Goal: Information Seeking & Learning: Learn about a topic

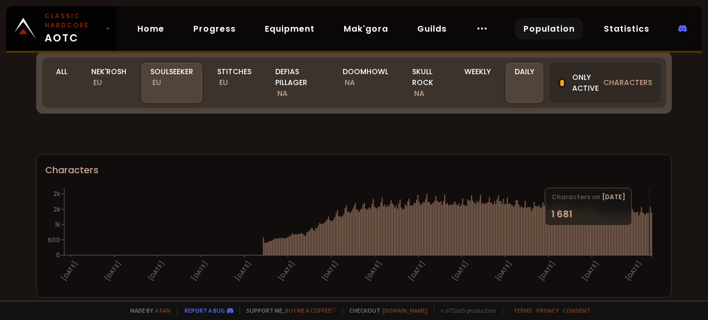
scroll to position [52, 0]
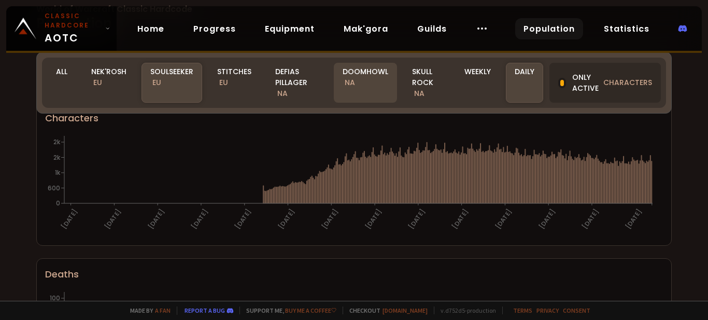
click at [375, 74] on div "Doomhowl NA" at bounding box center [365, 83] width 63 height 40
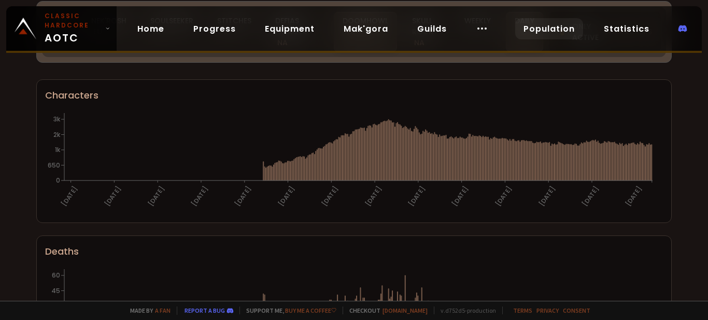
scroll to position [0, 0]
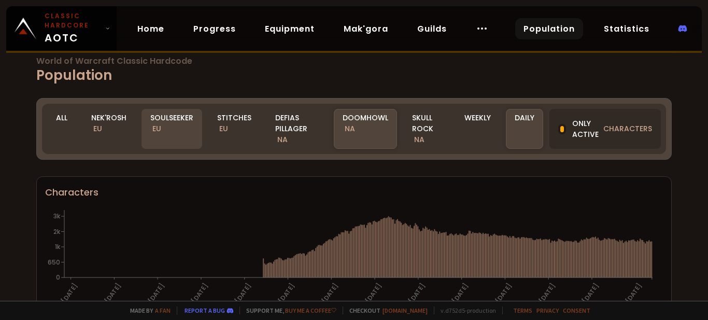
click at [174, 119] on div "Soulseeker EU" at bounding box center [171, 129] width 61 height 40
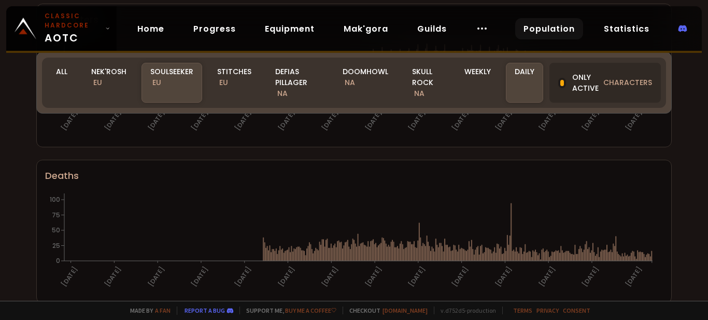
scroll to position [167, 0]
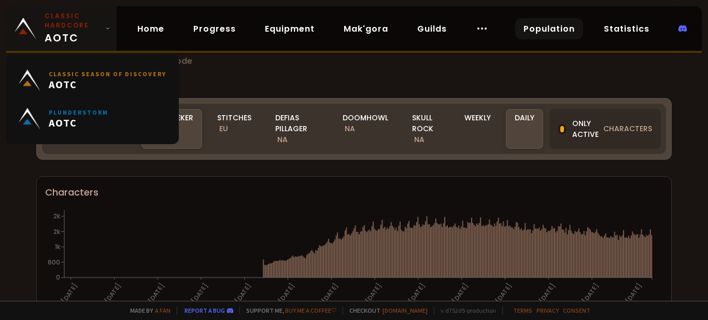
click at [110, 31] on icon at bounding box center [107, 28] width 5 height 7
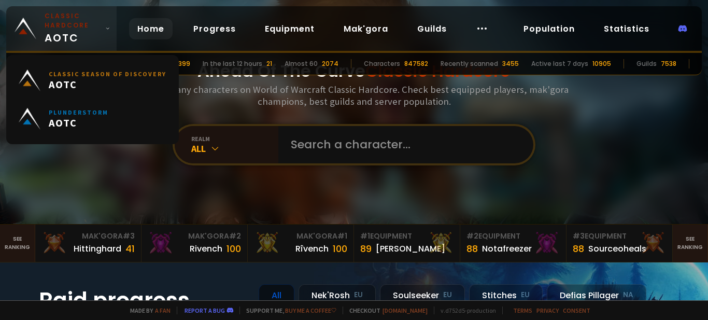
click at [117, 18] on link "Classic Hardcore AOTC" at bounding box center [61, 28] width 110 height 45
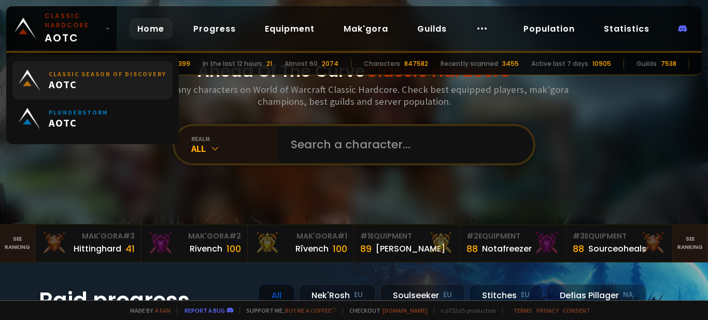
click at [117, 82] on span "AOTC" at bounding box center [108, 84] width 118 height 13
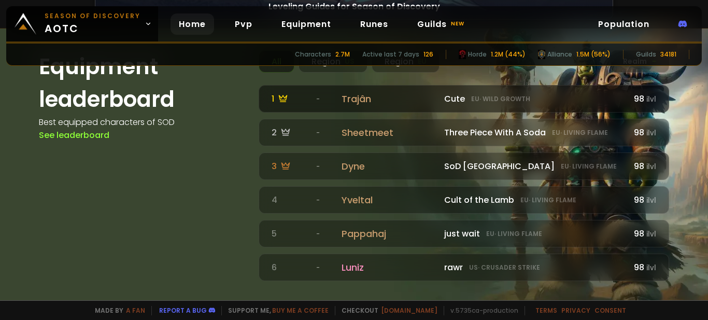
scroll to position [777, 0]
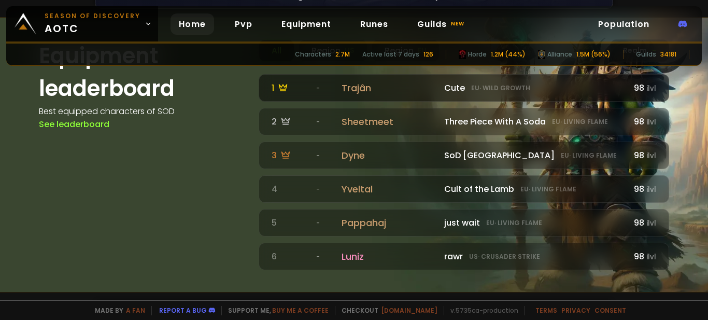
click at [345, 94] on div "Trajân" at bounding box center [389, 88] width 96 height 14
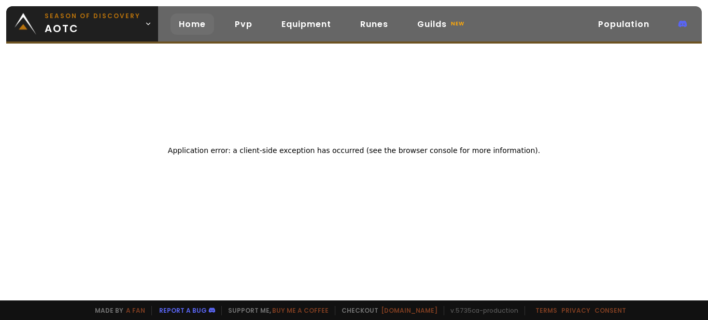
click at [170, 24] on link "Home" at bounding box center [192, 23] width 44 height 21
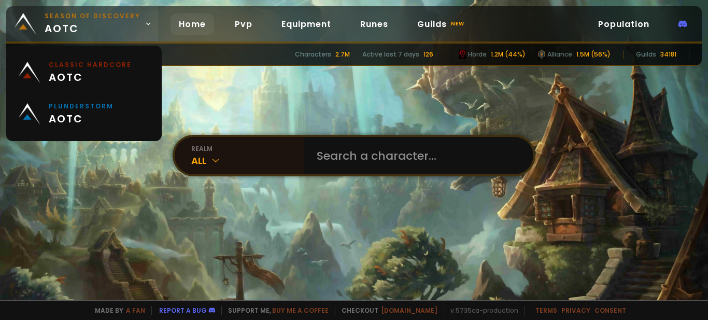
click at [127, 22] on span "Season of Discovery aotc" at bounding box center [93, 23] width 96 height 25
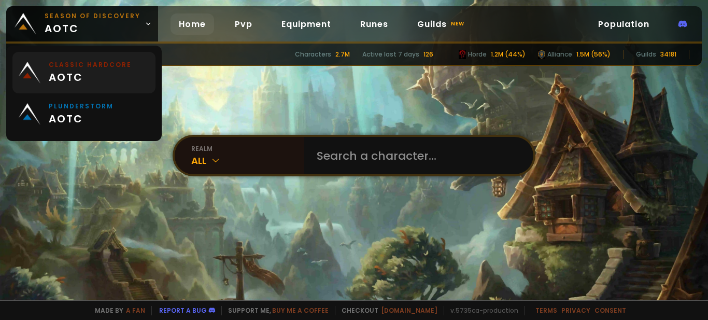
click at [102, 71] on span "aotc" at bounding box center [90, 77] width 83 height 16
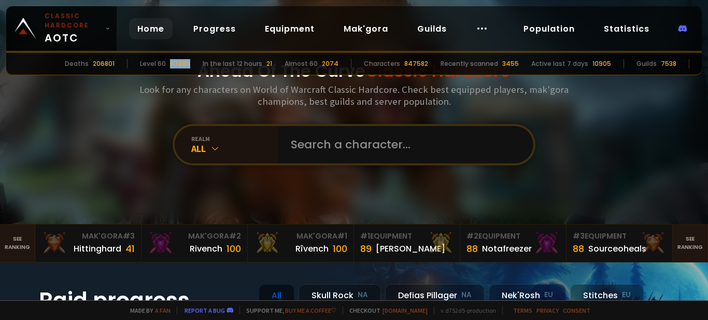
drag, startPoint x: 185, startPoint y: 62, endPoint x: 209, endPoint y: 62, distance: 23.8
click at [209, 62] on div "Deaths 206801 Level 60 67399 In the last 12 hours 21 Almost 60 2074 Characters …" at bounding box center [353, 64] width 695 height 22
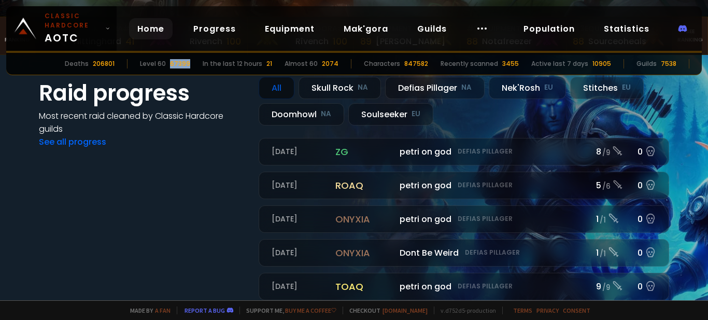
scroll to position [155, 0]
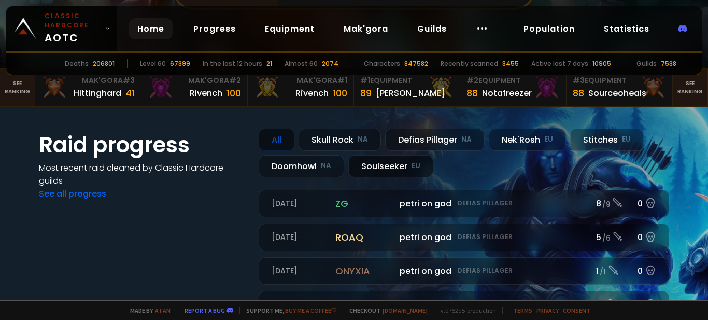
click at [379, 168] on div "Soulseeker EU" at bounding box center [390, 166] width 85 height 22
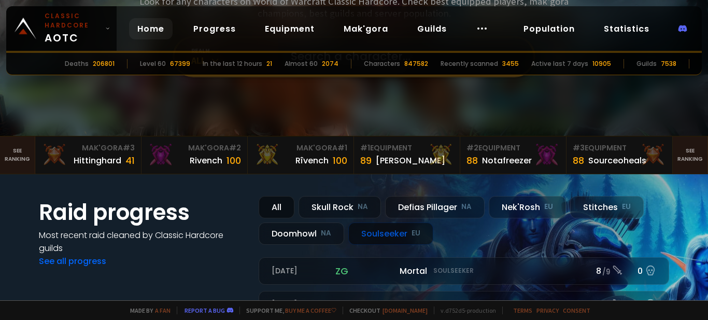
scroll to position [104, 0]
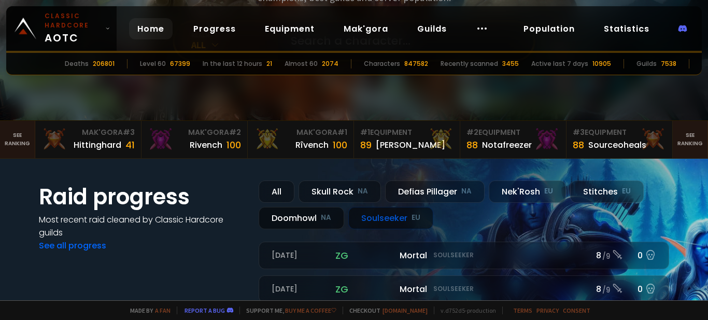
click at [312, 220] on div "Doomhowl NA" at bounding box center [301, 218] width 85 height 22
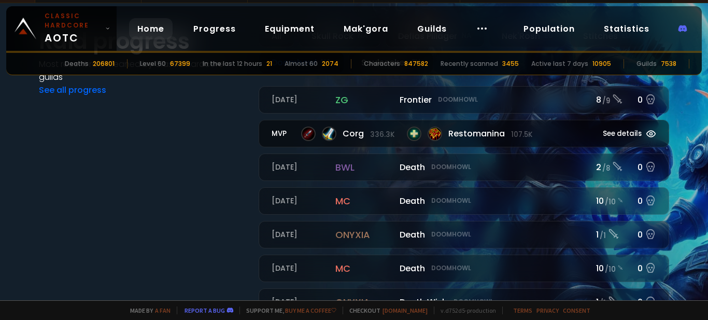
scroll to position [207, 0]
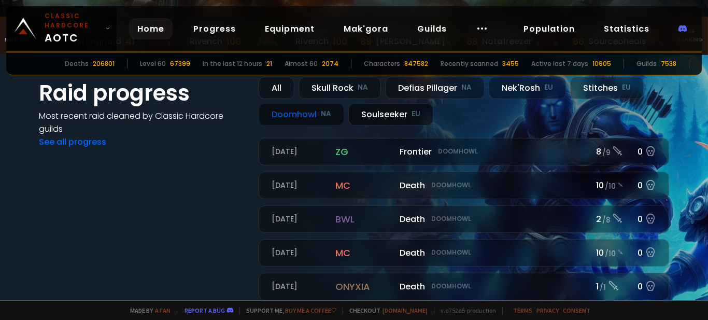
click at [379, 113] on div "Soulseeker EU" at bounding box center [390, 114] width 85 height 22
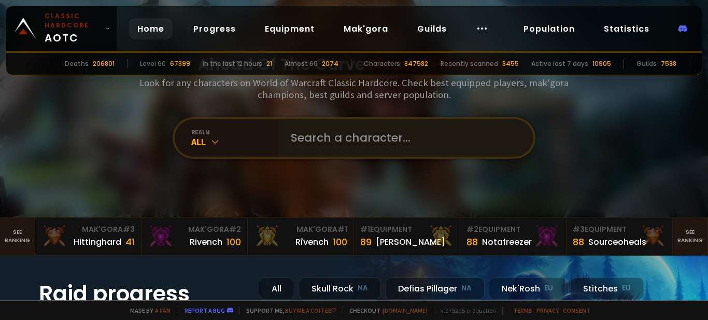
scroll to position [0, 0]
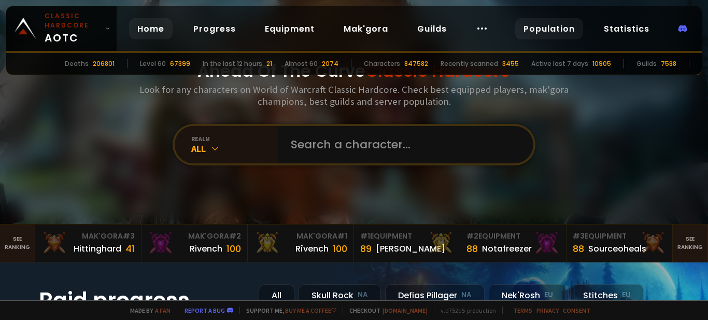
click at [538, 34] on link "Population" at bounding box center [549, 28] width 68 height 21
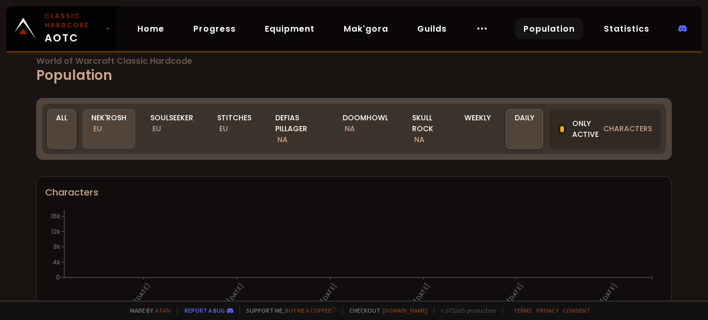
click at [104, 119] on div "Nek'Rosh EU" at bounding box center [108, 129] width 53 height 40
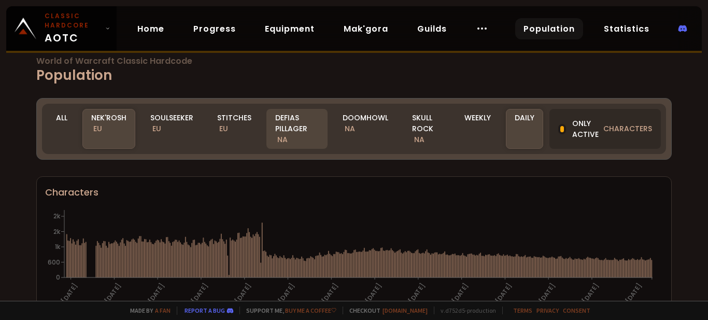
click at [296, 129] on div "Defias Pillager NA" at bounding box center [296, 129] width 61 height 40
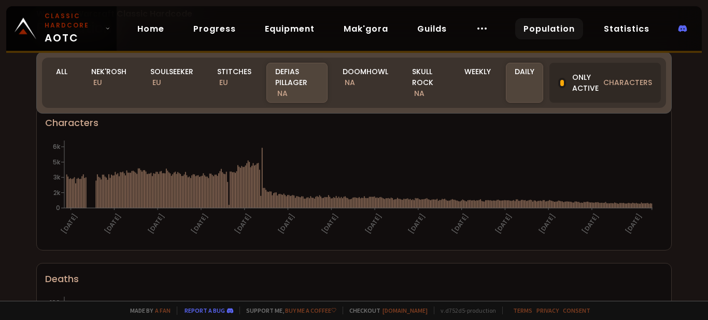
scroll to position [52, 0]
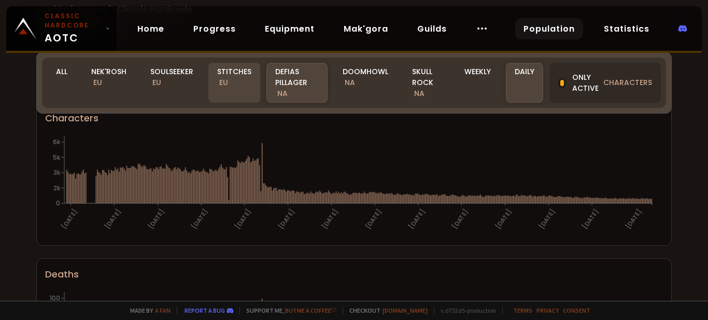
drag, startPoint x: 234, startPoint y: 75, endPoint x: 228, endPoint y: 218, distance: 143.6
click at [233, 75] on div "Stitches EU" at bounding box center [234, 83] width 52 height 40
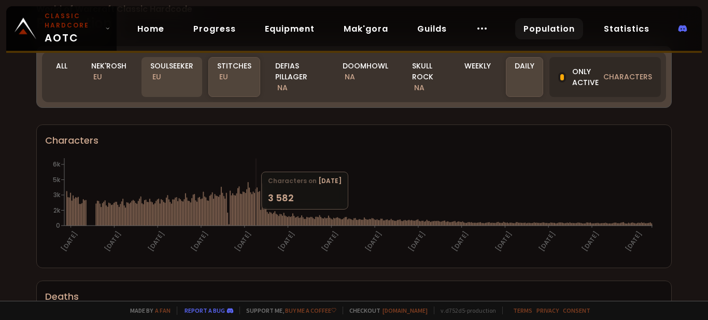
scroll to position [0, 0]
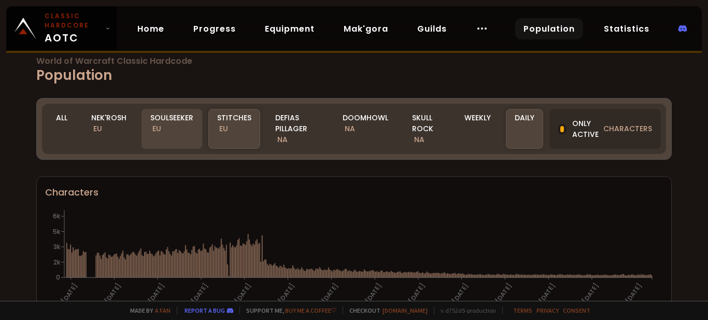
click at [166, 130] on div "Soulseeker EU" at bounding box center [171, 129] width 61 height 40
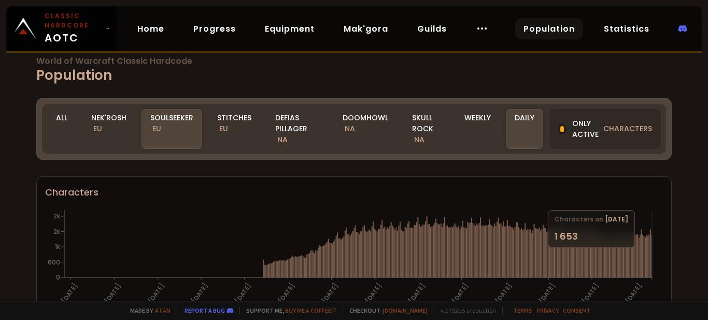
click at [652, 245] on icon "23-06-24 28-07-24 31-08-24 04-10-24 07-11-24 11-12-24 14-01-25 17-02-25 23-03-2…" at bounding box center [350, 259] width 610 height 104
